Goal: Find specific page/section: Find specific page/section

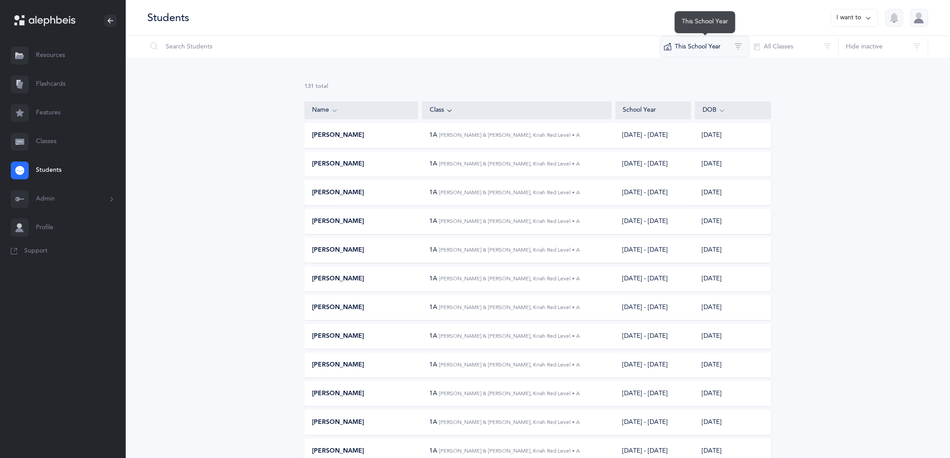
click at [689, 46] on button "This School Year" at bounding box center [705, 47] width 90 height 22
click at [701, 107] on button "[DATE] - [DATE]" at bounding box center [705, 112] width 75 height 18
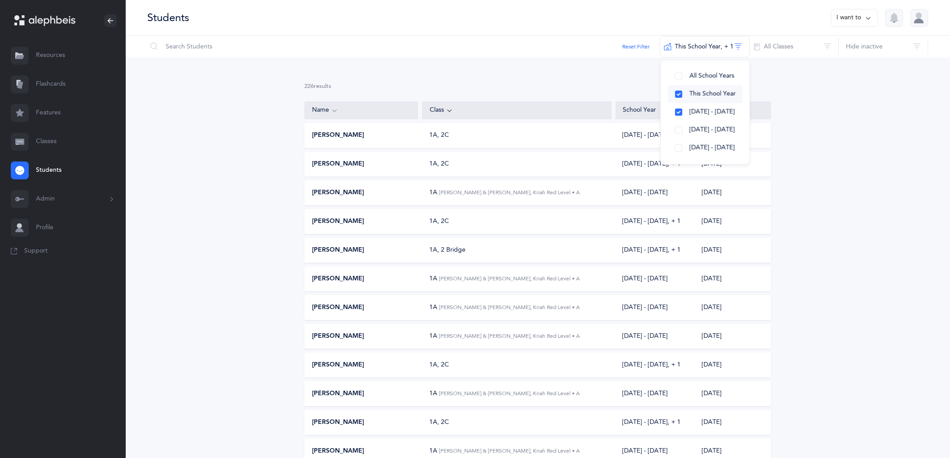
click at [698, 96] on span "This School Year" at bounding box center [712, 93] width 46 height 7
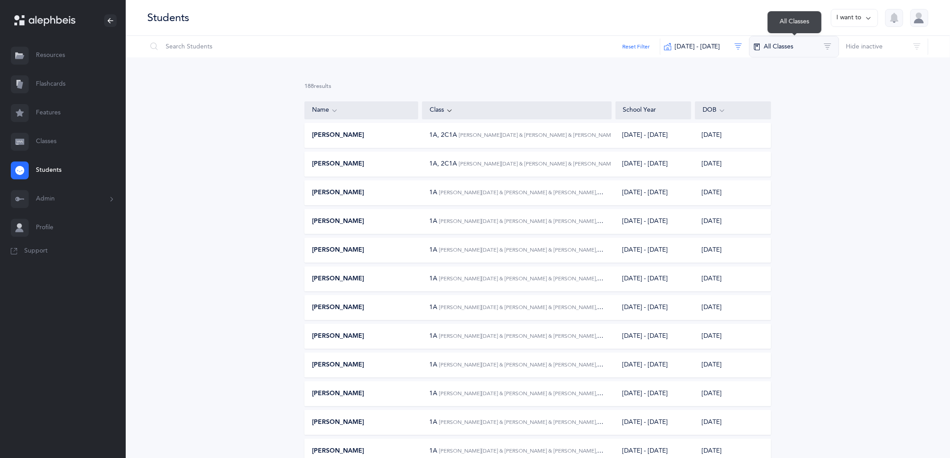
click at [766, 50] on button "All Classes" at bounding box center [794, 47] width 90 height 22
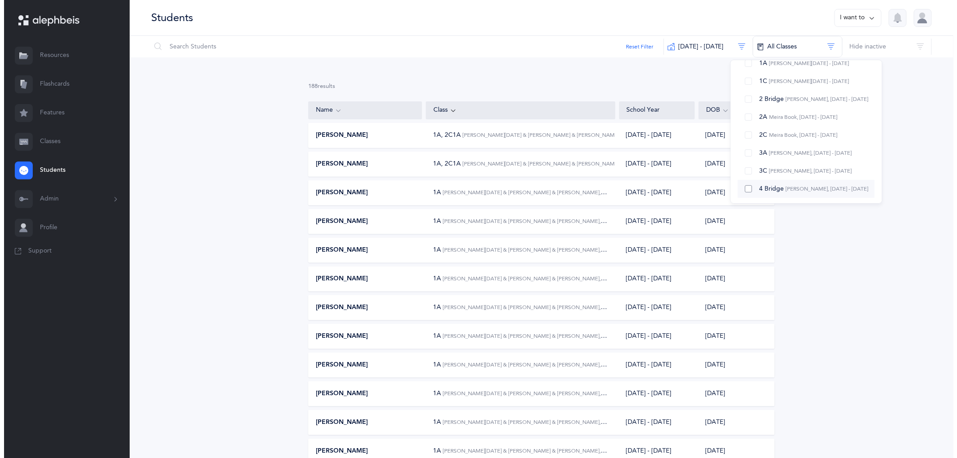
scroll to position [50, 0]
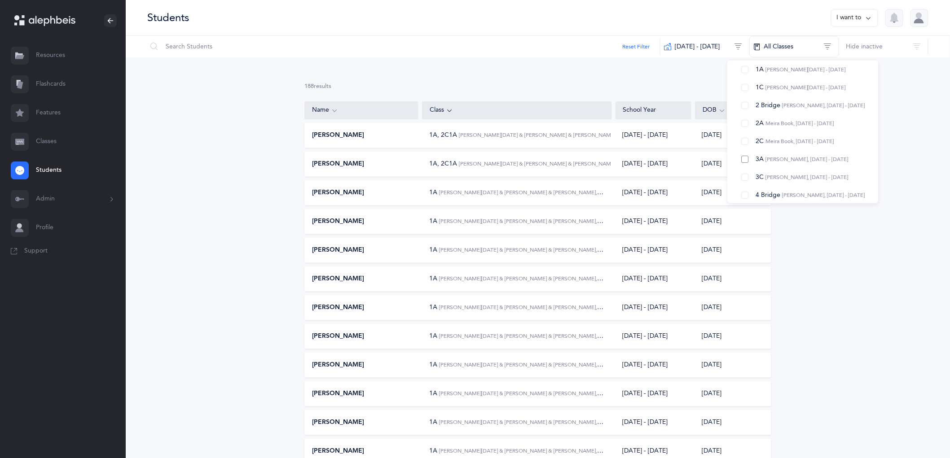
click at [746, 159] on button "3A [PERSON_NAME], [DATE] - [DATE]" at bounding box center [802, 159] width 137 height 18
click at [746, 173] on button "3C [PERSON_NAME], [DATE] - [DATE]" at bounding box center [802, 177] width 137 height 18
click at [238, 47] on input "text" at bounding box center [403, 47] width 513 height 22
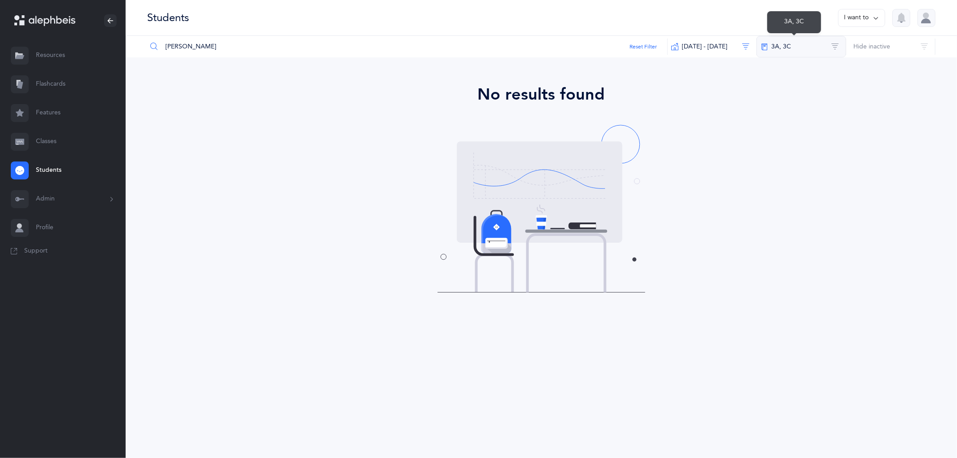
type input "[PERSON_NAME]"
click at [785, 44] on button "3A, 3C" at bounding box center [802, 47] width 90 height 22
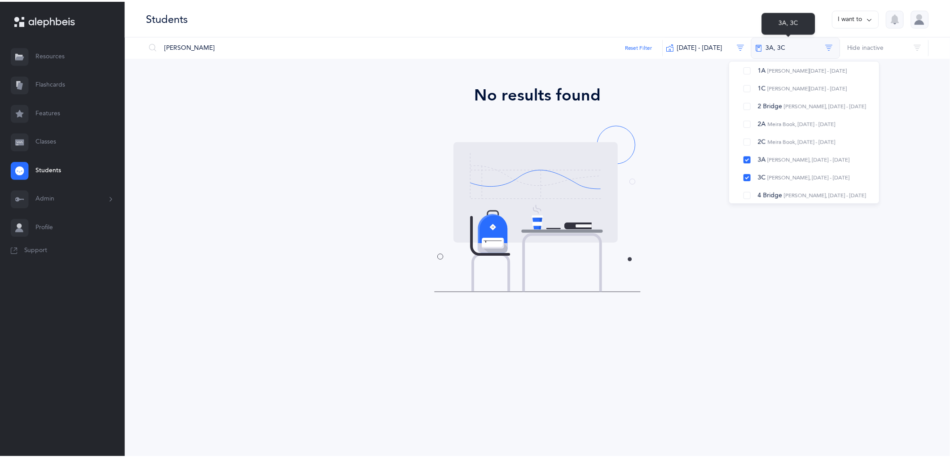
scroll to position [0, 0]
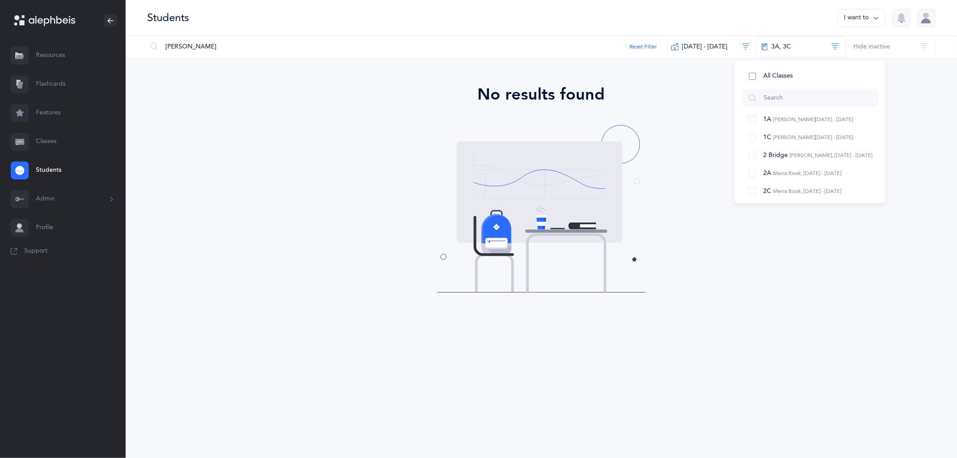
click at [763, 75] on button "All Classes" at bounding box center [810, 76] width 137 height 18
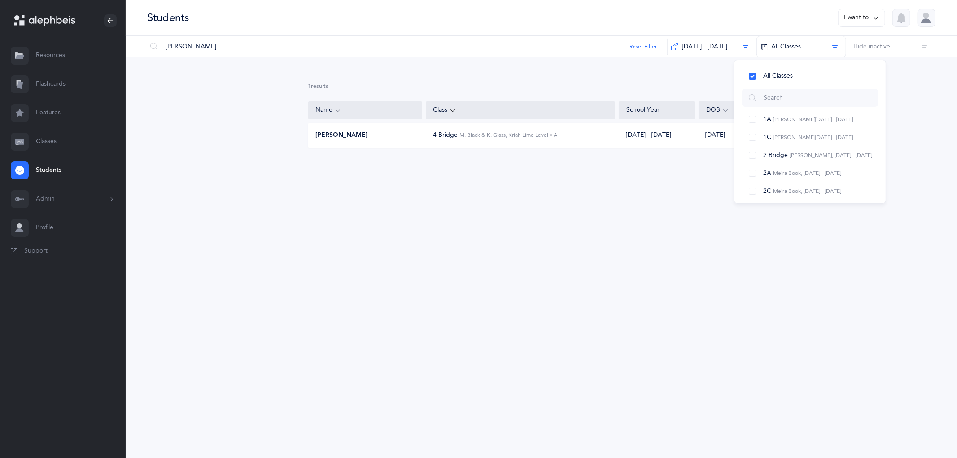
click at [358, 144] on div "[PERSON_NAME] 4 Bridge M. Black & K. Glass, Kriah Lime Level • A [DATE] - [DATE…" at bounding box center [541, 135] width 467 height 25
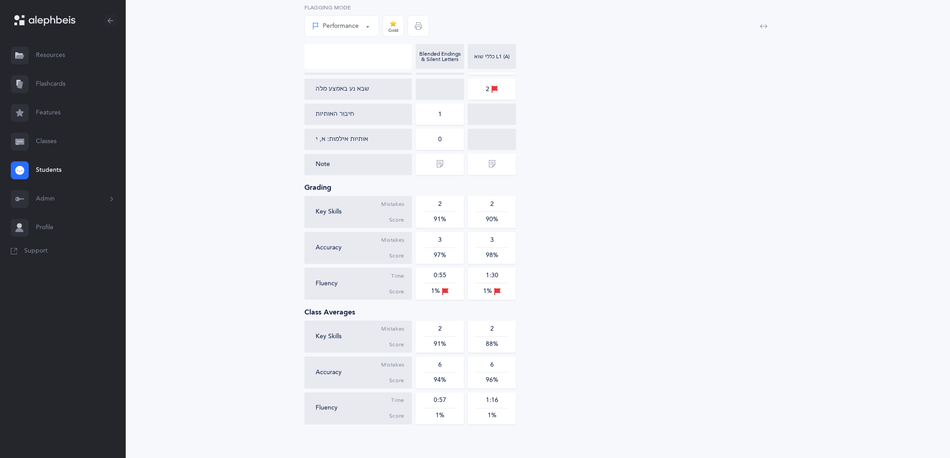
scroll to position [325, 0]
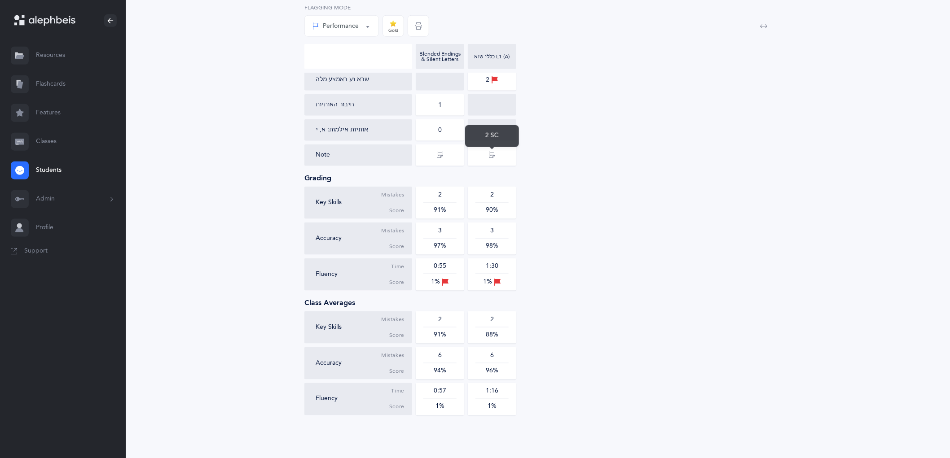
click at [491, 151] on icon at bounding box center [491, 154] width 7 height 10
click at [492, 154] on icon at bounding box center [491, 154] width 7 height 10
click at [493, 156] on icon at bounding box center [491, 154] width 7 height 10
click at [495, 135] on div "2 SC" at bounding box center [492, 136] width 54 height 22
